Goal: Register for event/course

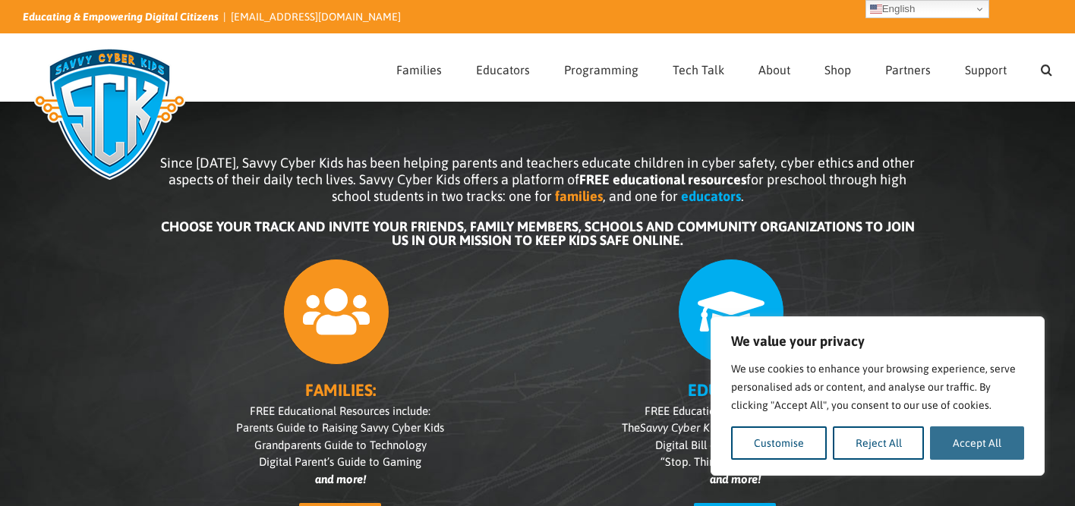
click at [1002, 434] on button "Accept All" at bounding box center [977, 443] width 94 height 33
checkbox input "true"
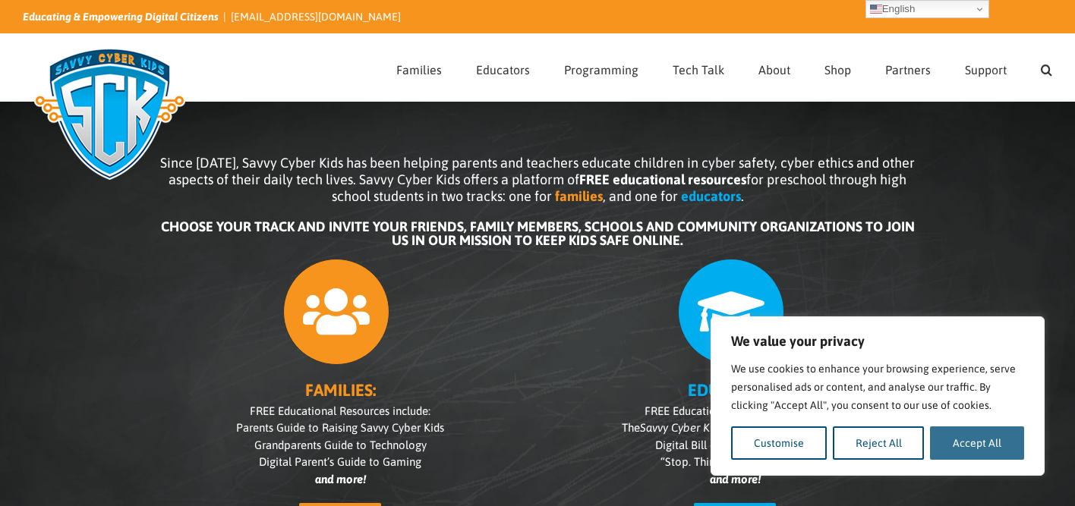
checkbox input "true"
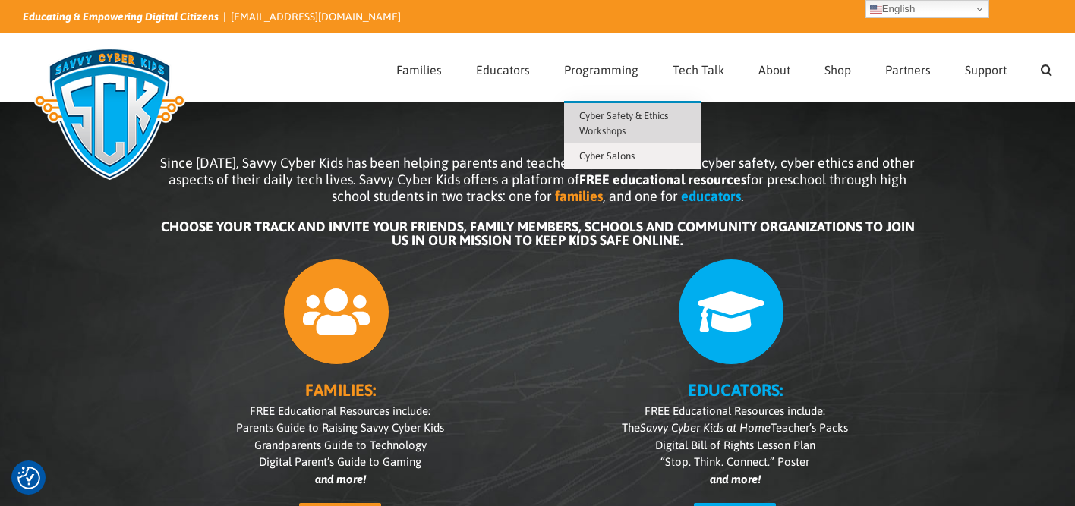
click at [629, 115] on span "Cyber Safety & Ethics Workshops" at bounding box center [623, 123] width 89 height 27
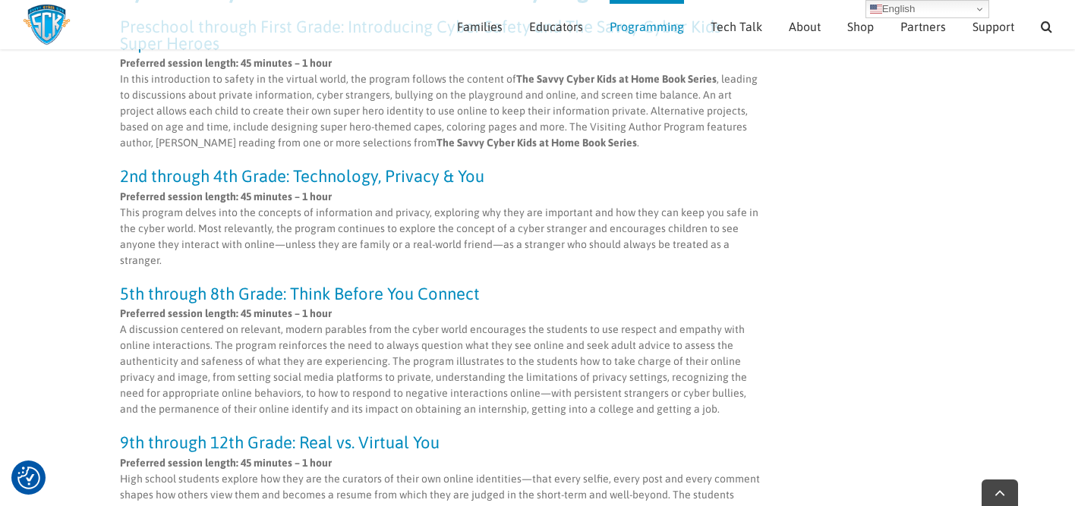
scroll to position [430, 0]
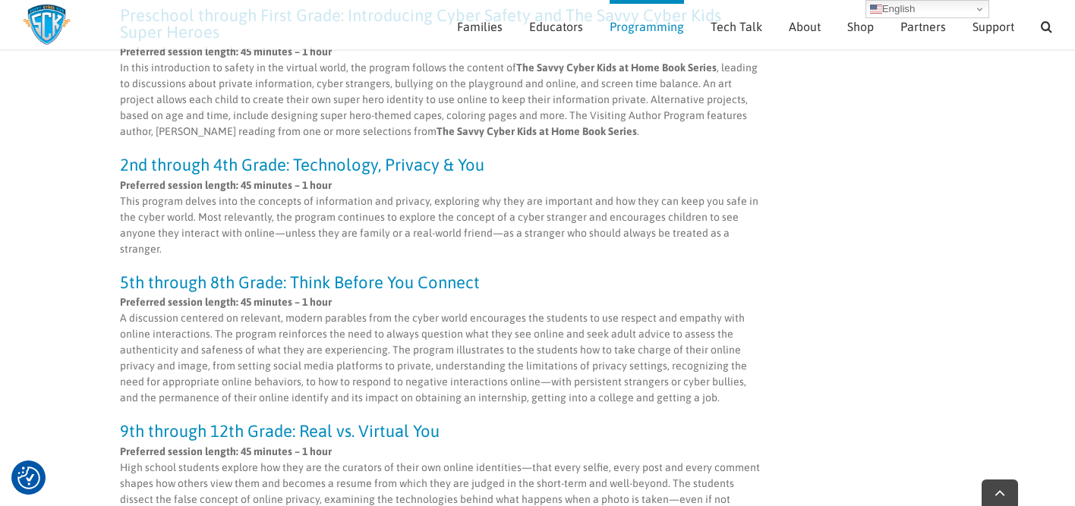
click at [313, 295] on p "Preferred session length: 45 minutes – 1 hour A discussion centered on relevant…" at bounding box center [441, 351] width 642 height 112
click at [328, 285] on h3 "5th through 8th Grade: Think Before You Connect" at bounding box center [441, 282] width 642 height 17
click at [278, 314] on p "Preferred session length: 45 minutes – 1 hour A discussion centered on relevant…" at bounding box center [441, 351] width 642 height 112
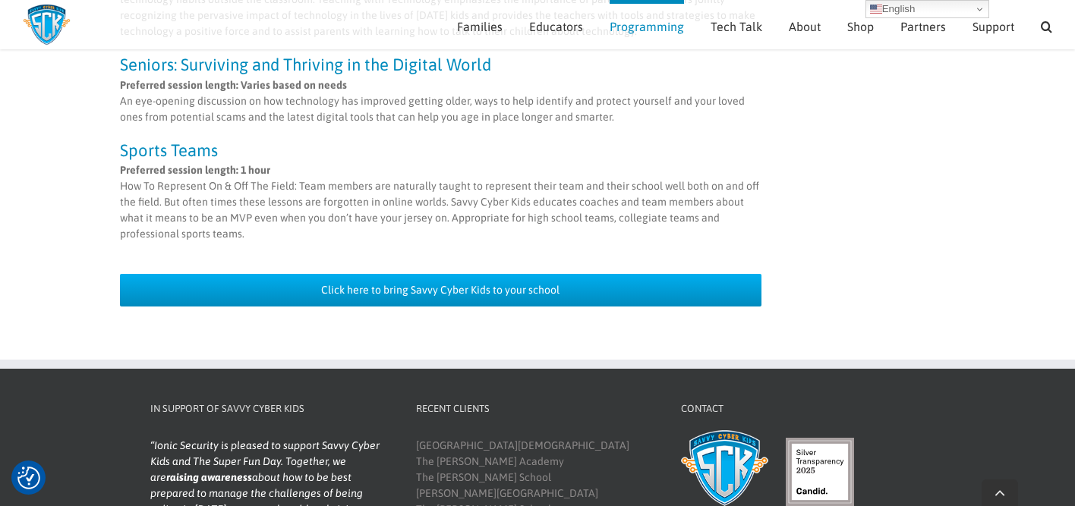
scroll to position [1524, 0]
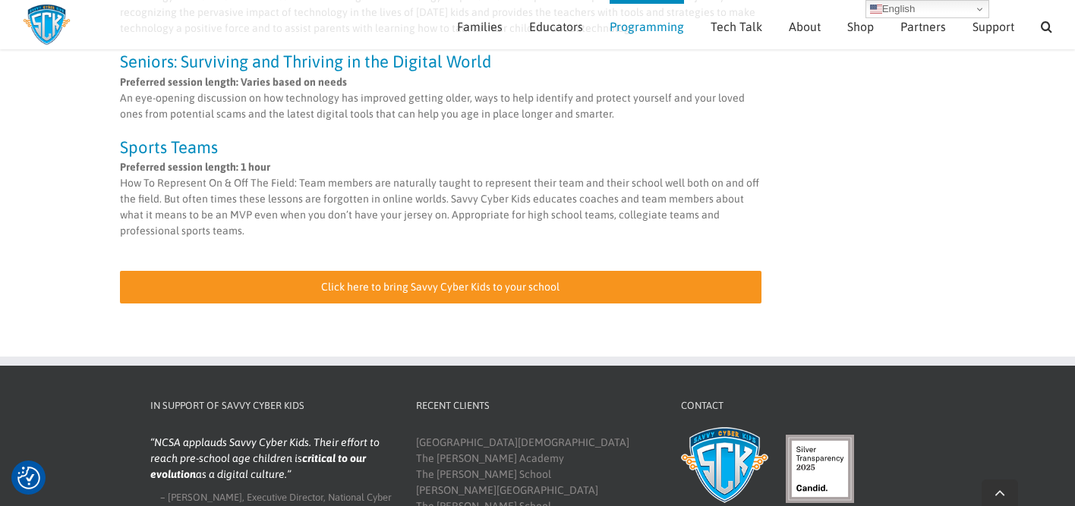
click at [523, 281] on span "Click here to bring Savvy Cyber Kids to your school" at bounding box center [440, 287] width 238 height 13
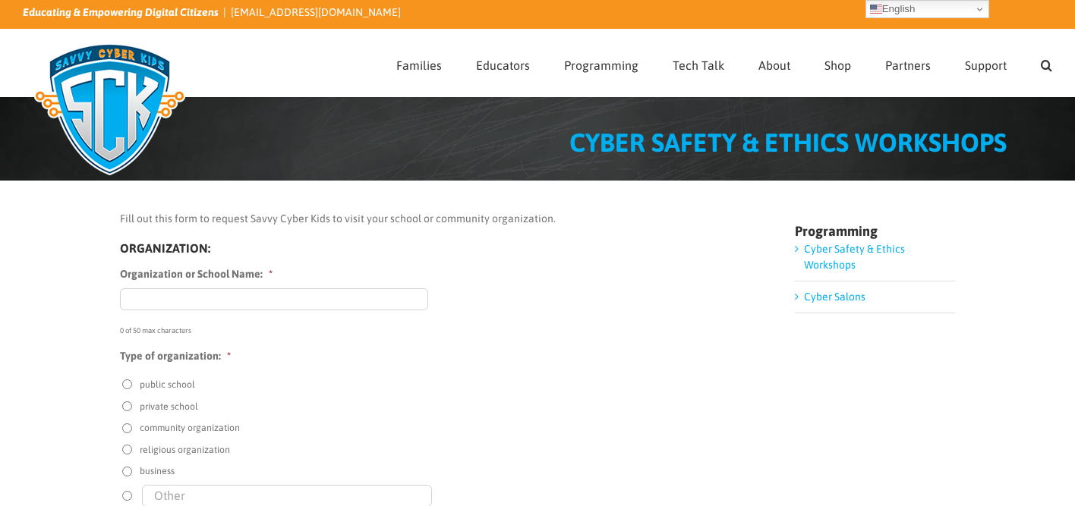
scroll to position [8, 0]
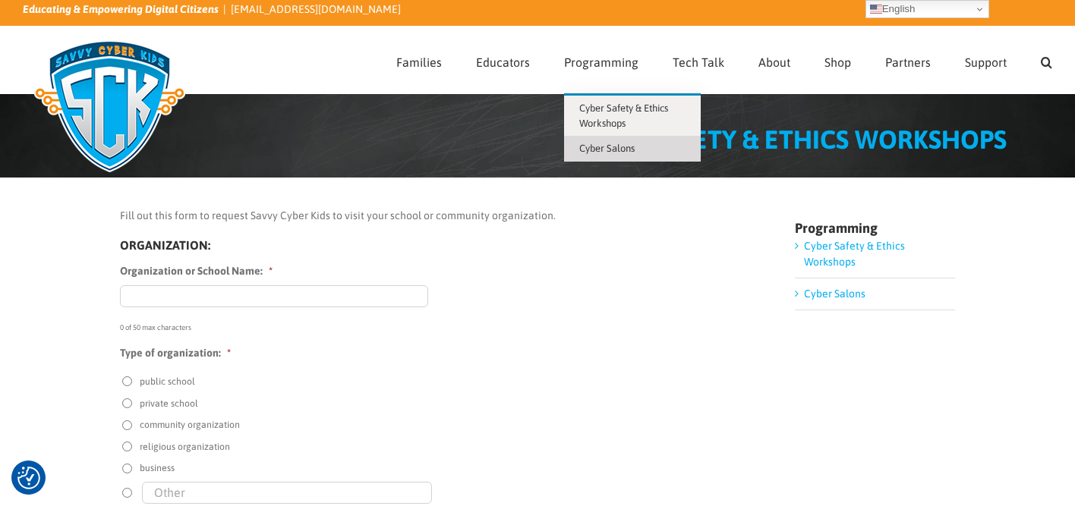
click at [616, 150] on span "Cyber Salons" at bounding box center [606, 148] width 55 height 11
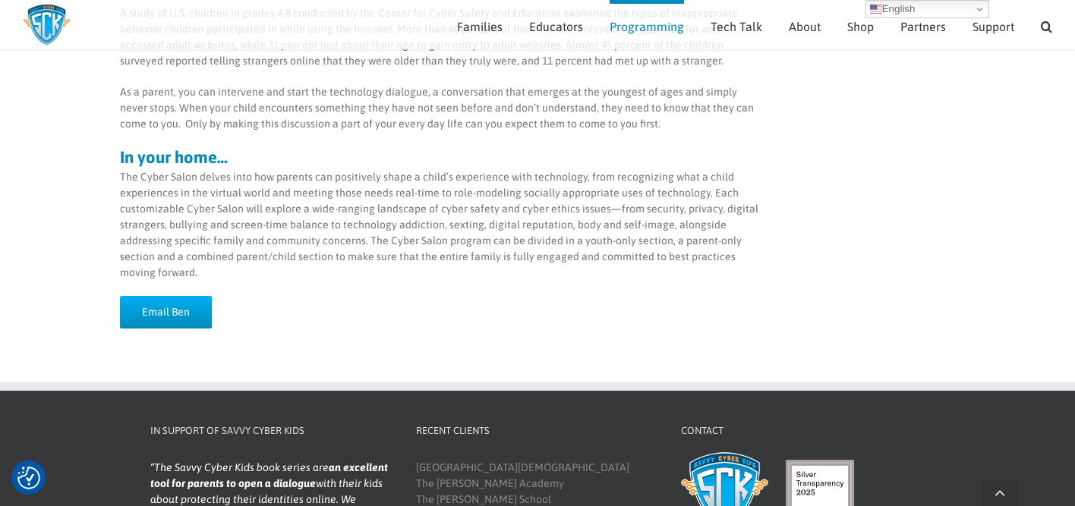
scroll to position [438, 0]
